Goal: Complete application form

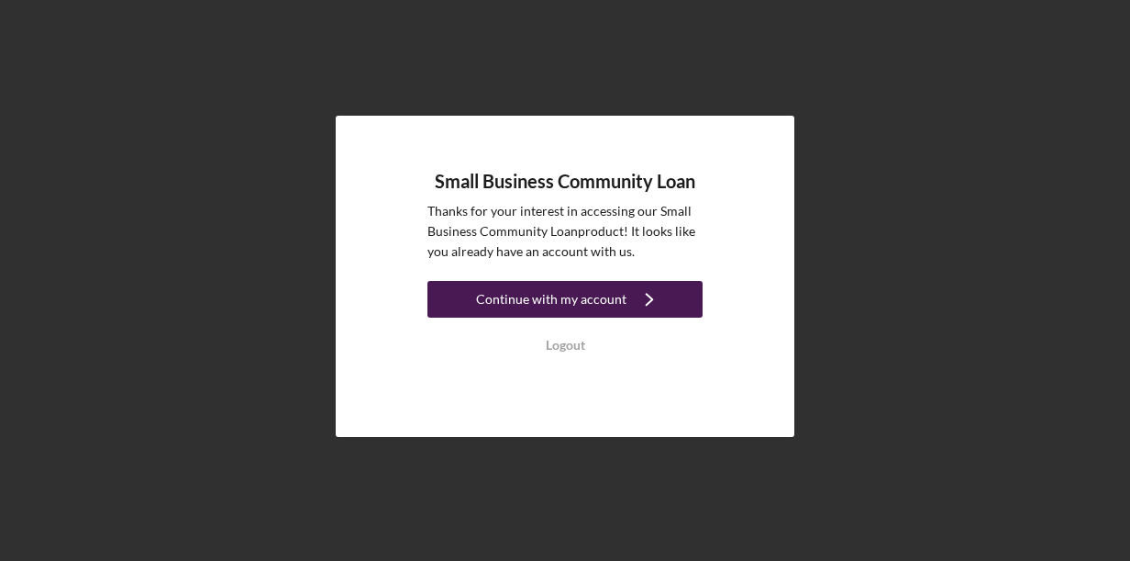
click at [644, 304] on icon "Icon/Navigate" at bounding box center [650, 299] width 46 height 46
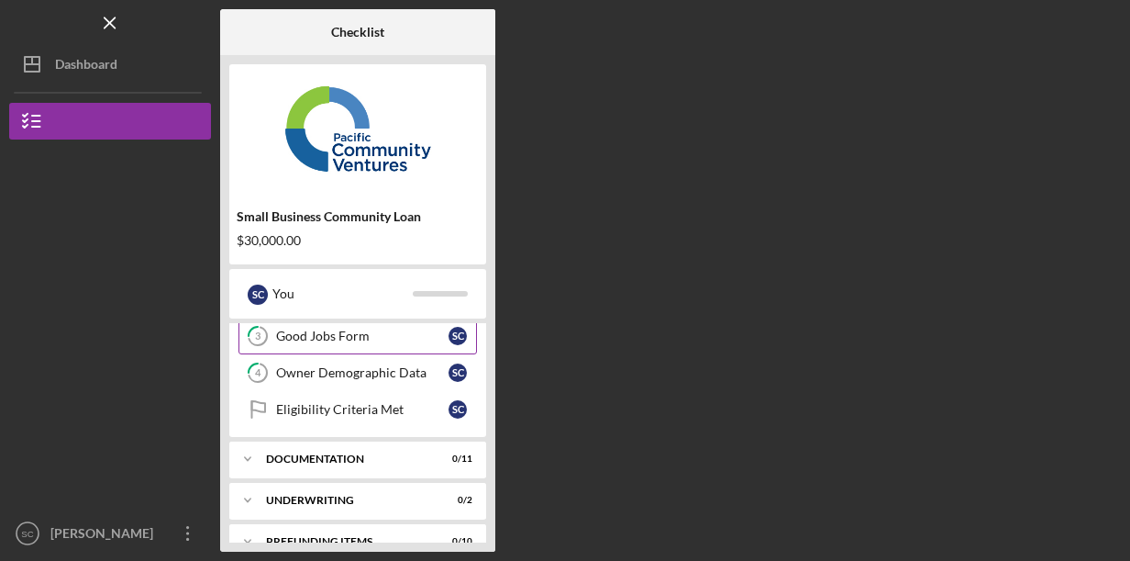
scroll to position [140, 0]
